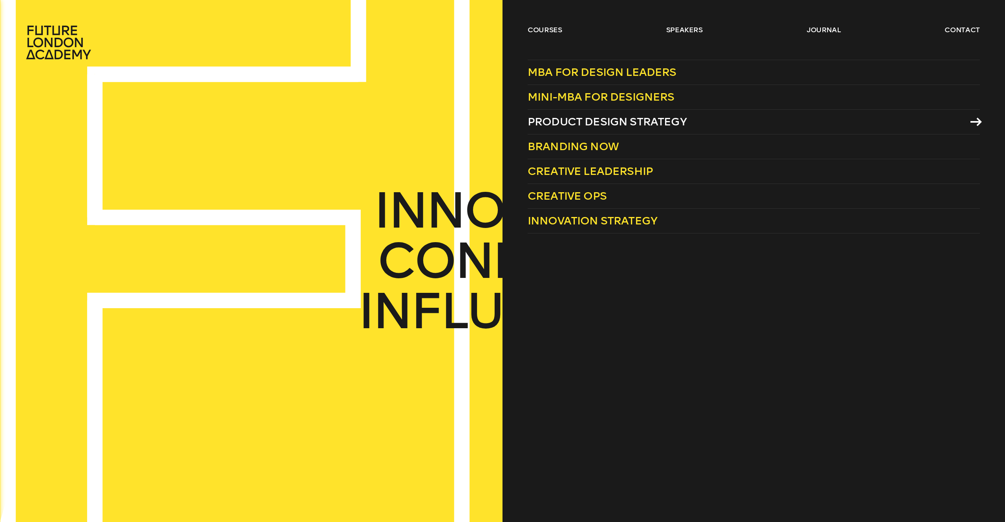
click at [597, 126] on span "Product Design Strategy" at bounding box center [607, 121] width 159 height 13
click at [571, 70] on span "MBA for Design Leaders" at bounding box center [602, 72] width 149 height 13
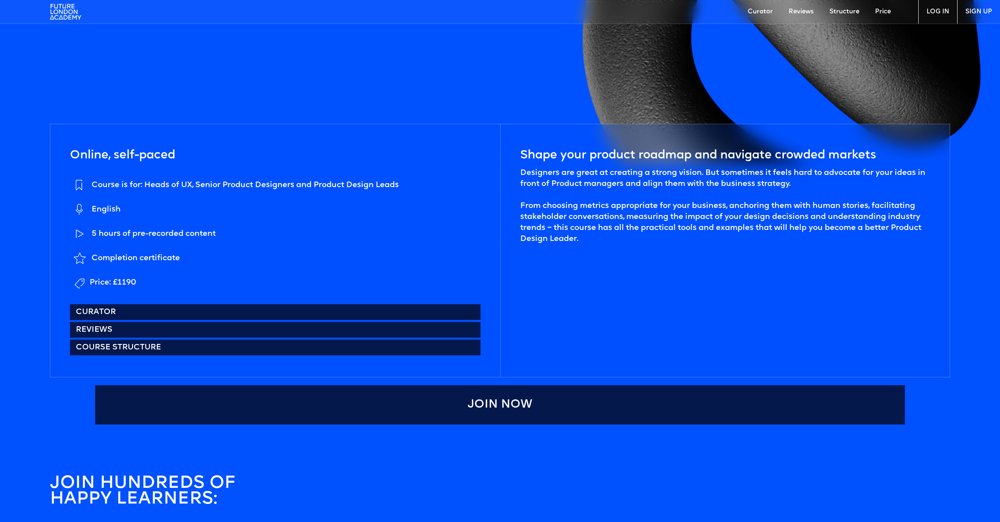
scroll to position [492, 0]
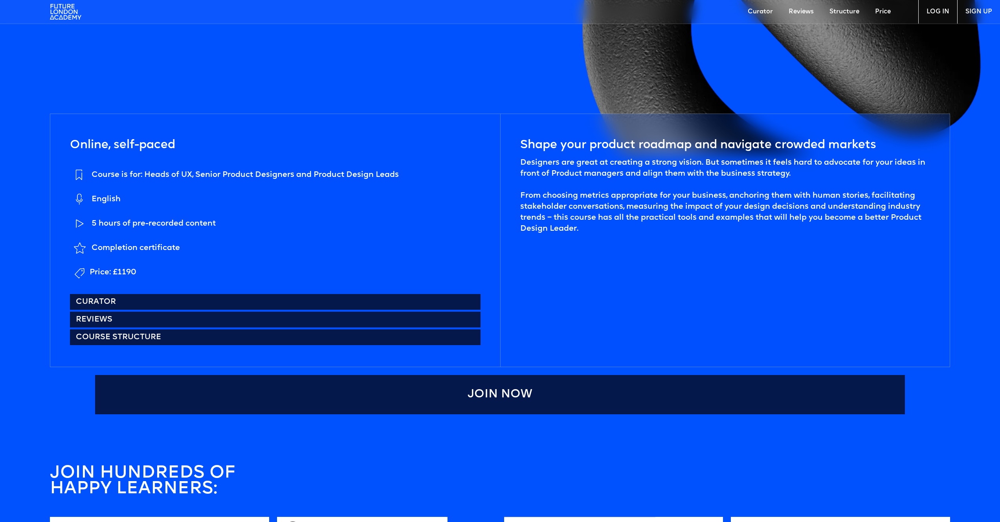
click at [165, 223] on div "5 hours of pre-recorded content" at bounding box center [154, 223] width 124 height 11
click at [174, 222] on div "5 hours of pre-recorded content" at bounding box center [154, 223] width 124 height 11
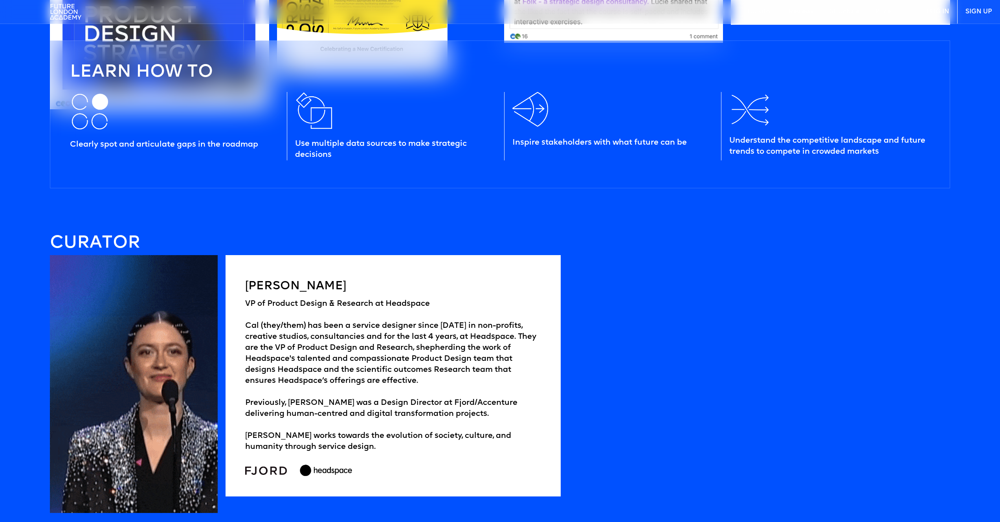
scroll to position [0, 0]
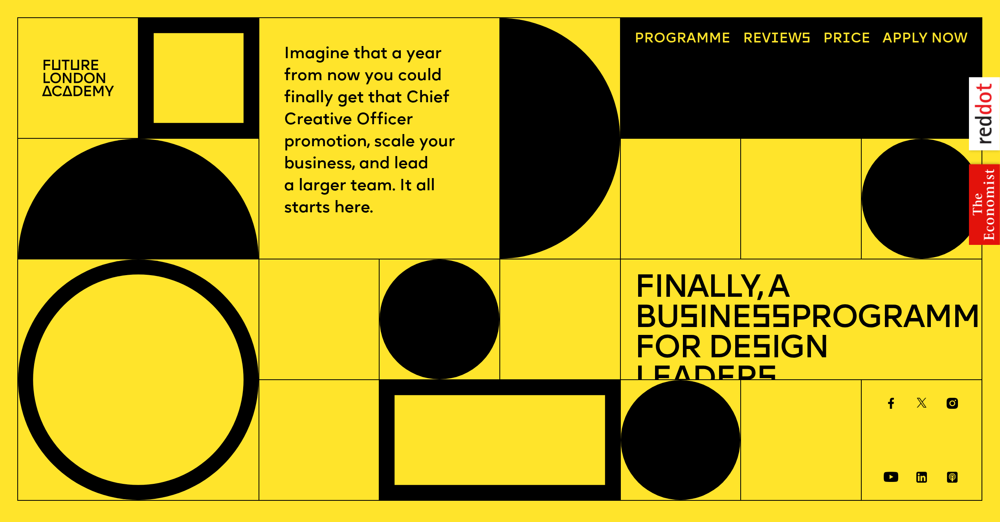
click at [711, 42] on link "Progr a mme" at bounding box center [682, 38] width 110 height 27
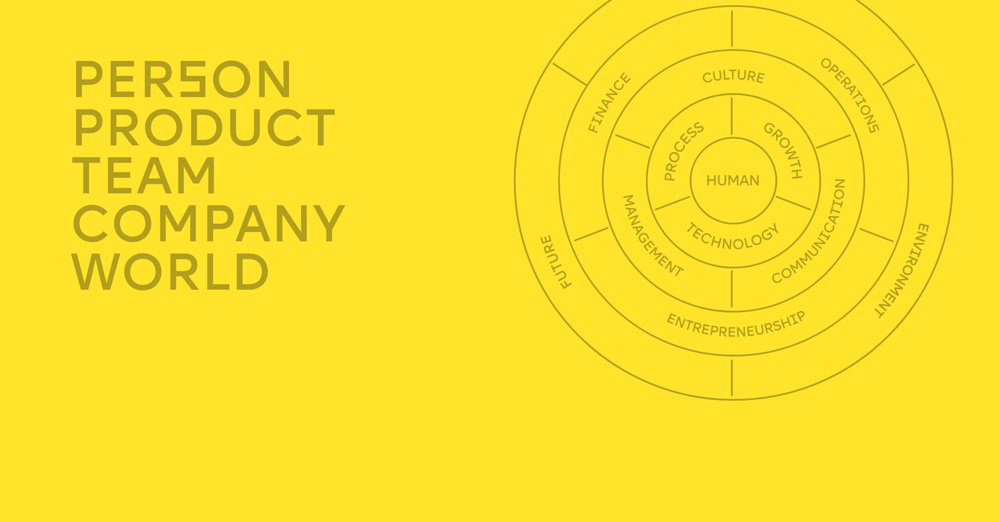
scroll to position [3661, 0]
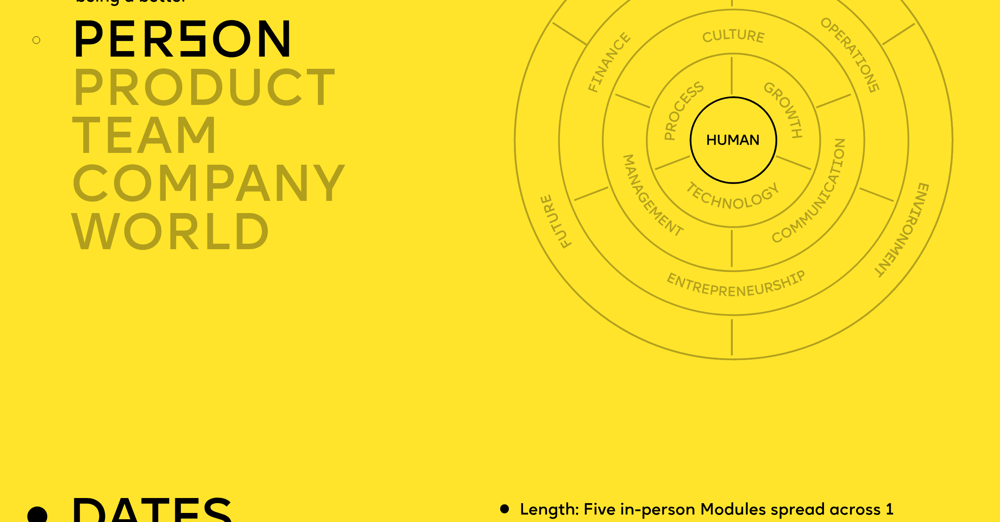
click at [712, 151] on img at bounding box center [733, 140] width 88 height 88
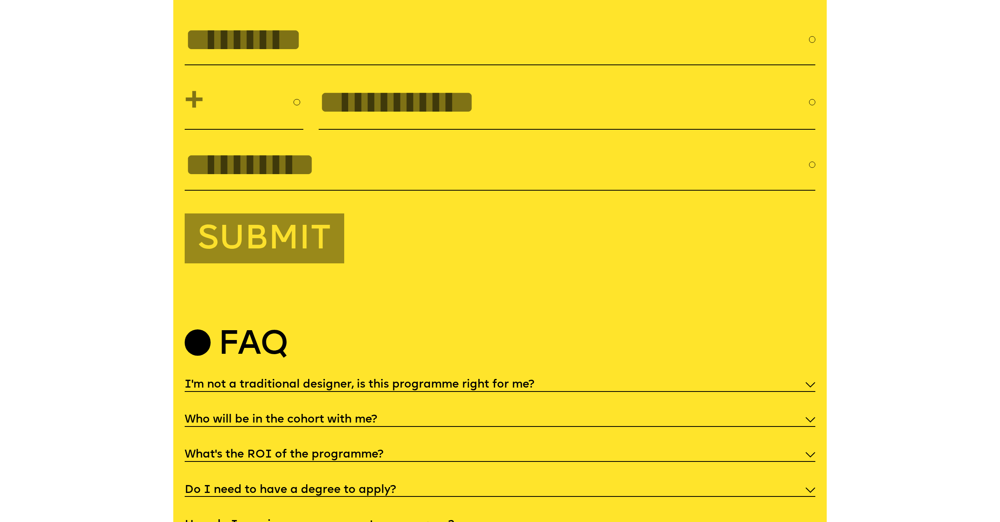
scroll to position [3151, 0]
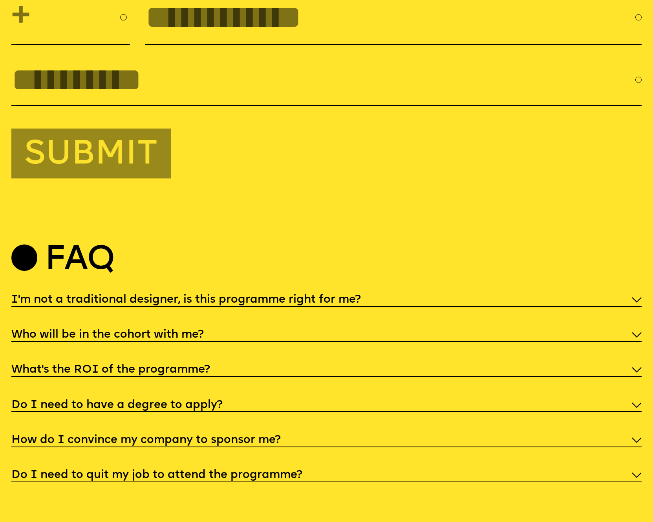
click at [204, 373] on h5 "What’s the ROI of the programme?" at bounding box center [110, 370] width 199 height 8
